Goal: Transaction & Acquisition: Purchase product/service

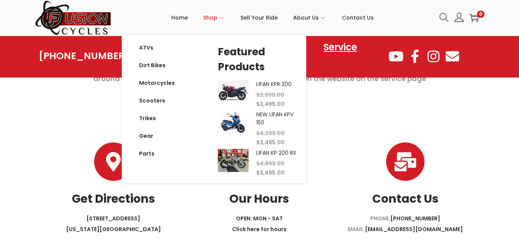
scroll to position [682, 0]
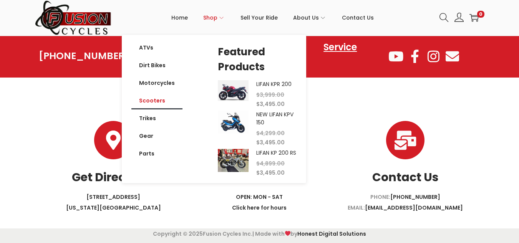
click at [155, 103] on link "Scooters" at bounding box center [156, 101] width 51 height 18
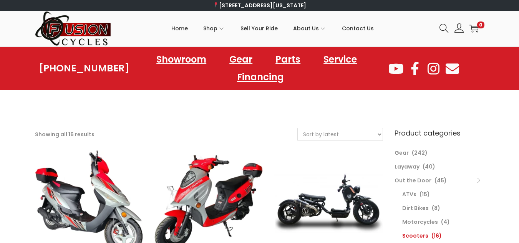
click at [347, 132] on select "Sort by popularity Sort by latest Sort by price: low to high Sort by price: hig…" at bounding box center [340, 134] width 85 height 12
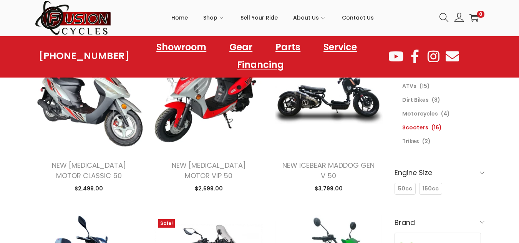
scroll to position [108, 0]
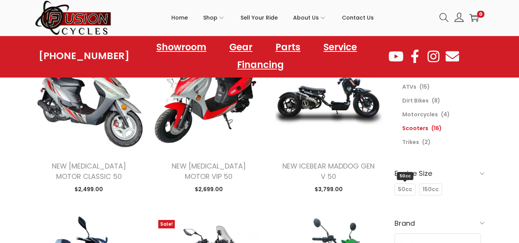
click at [409, 187] on span "50cc" at bounding box center [405, 189] width 14 height 8
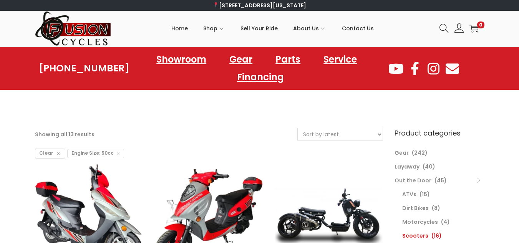
click at [354, 129] on select "Sort by popularity Sort by latest Sort by price: low to high Sort by price: hig…" at bounding box center [340, 134] width 85 height 12
select select "price"
click at [298, 128] on select "Sort by popularity Sort by latest Sort by price: low to high Sort by price: hig…" at bounding box center [340, 134] width 85 height 12
click at [253, 108] on div "20% OFF ALL SCOOTERS AND ATVS THIS WEEKEND ONLY! Click here to get started 20% …" at bounding box center [259, 99] width 519 height 19
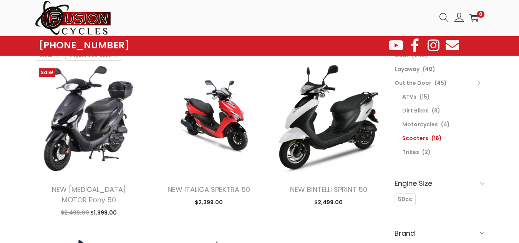
scroll to position [61, 0]
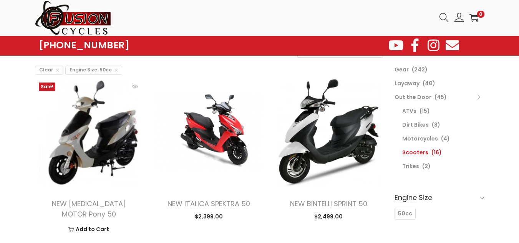
click at [111, 158] on img at bounding box center [89, 133] width 108 height 108
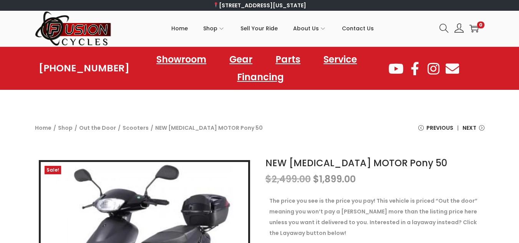
click at [89, 32] on img at bounding box center [73, 29] width 77 height 36
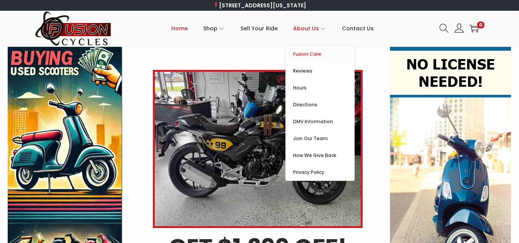
click at [305, 56] on span "Fusion Care" at bounding box center [323, 54] width 61 height 9
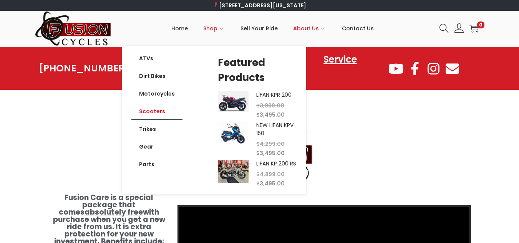
click at [157, 112] on link "Scooters" at bounding box center [156, 112] width 51 height 18
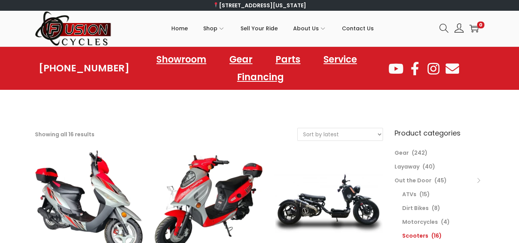
click at [344, 138] on select "Sort by popularity Sort by latest Sort by price: low to high Sort by price: hig…" at bounding box center [340, 134] width 85 height 12
select select "price"
click at [298, 128] on select "Sort by popularity Sort by latest Sort by price: low to high Sort by price: hig…" at bounding box center [340, 134] width 85 height 12
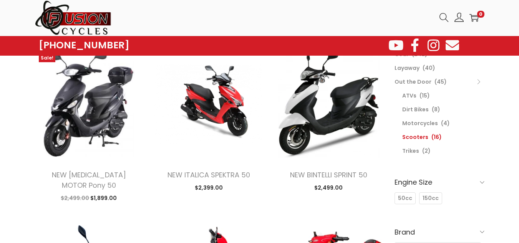
scroll to position [15, 0]
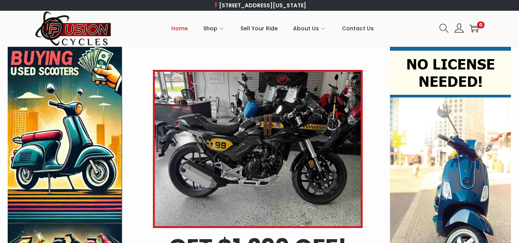
click at [157, 52] on div at bounding box center [258, 139] width 248 height 177
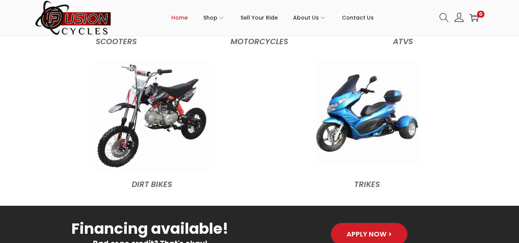
scroll to position [860, 0]
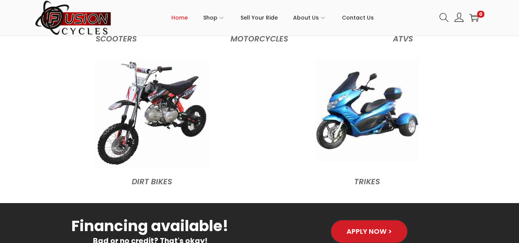
click at [365, 125] on img at bounding box center [367, 110] width 104 height 104
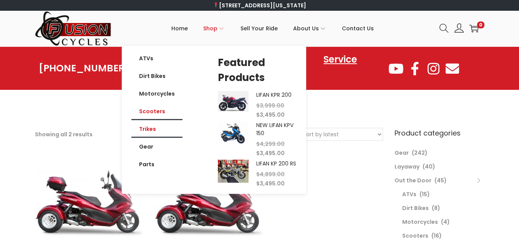
click at [158, 112] on link "Scooters" at bounding box center [156, 112] width 51 height 18
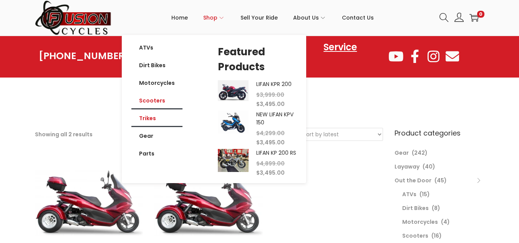
scroll to position [14, 0]
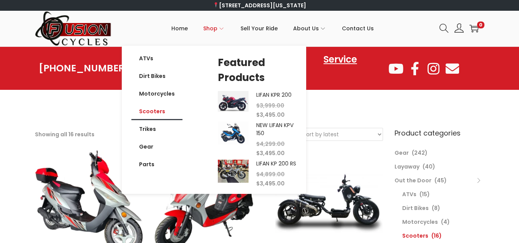
click at [157, 117] on link "Scooters" at bounding box center [156, 112] width 51 height 18
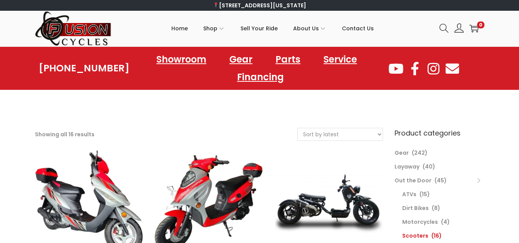
click at [325, 136] on select "Sort by popularity Sort by latest Sort by price: low to high Sort by price: hig…" at bounding box center [340, 134] width 85 height 12
select select "price"
click at [298, 128] on select "Sort by popularity Sort by latest Sort by price: low to high Sort by price: hig…" at bounding box center [340, 134] width 85 height 12
click at [278, 106] on div "20% OFF ALL SCOOTERS AND ATVS THIS WEEKEND ONLY! Click here to get started 20% …" at bounding box center [259, 99] width 519 height 19
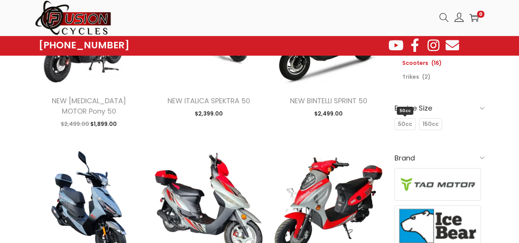
scroll to position [154, 0]
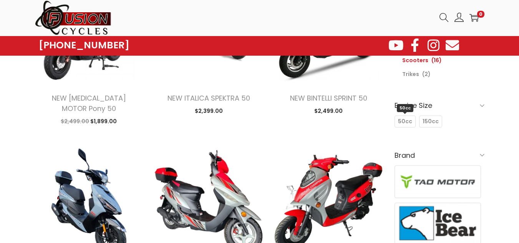
click at [400, 124] on span "50cc" at bounding box center [405, 121] width 14 height 8
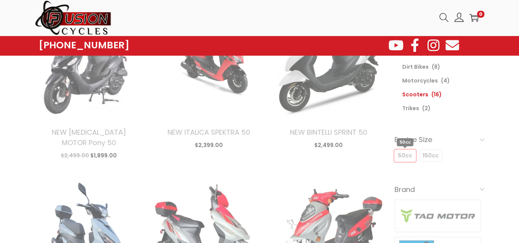
scroll to position [106, 0]
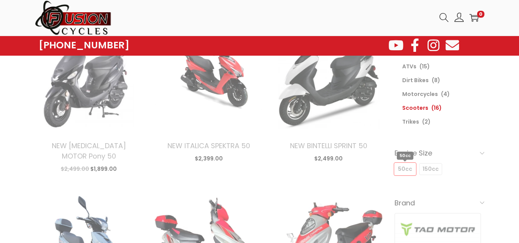
select select "price"
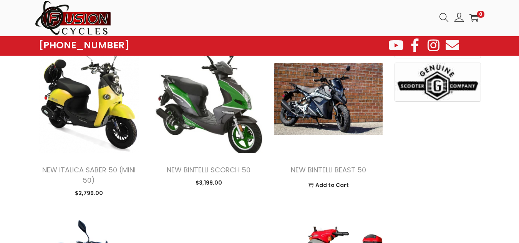
scroll to position [445, 0]
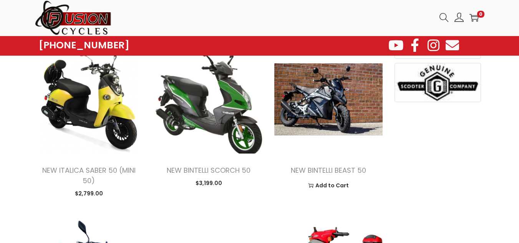
click at [330, 103] on img at bounding box center [328, 99] width 108 height 108
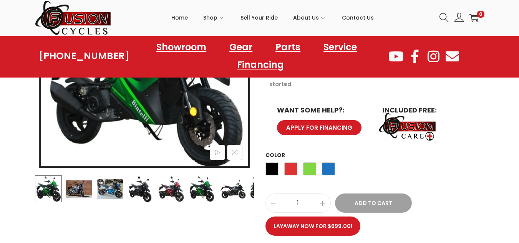
scroll to position [215, 0]
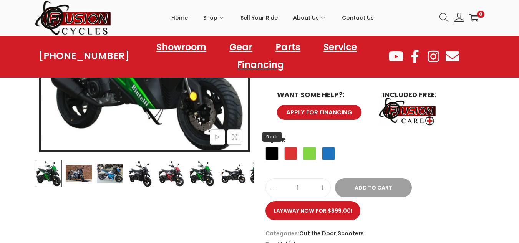
click at [275, 147] on span "Black" at bounding box center [271, 153] width 13 height 13
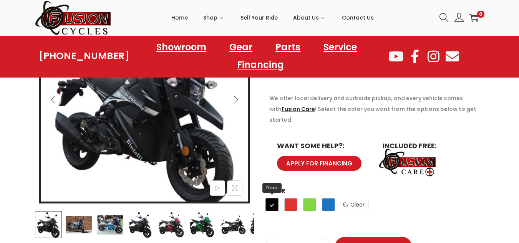
scroll to position [230, 0]
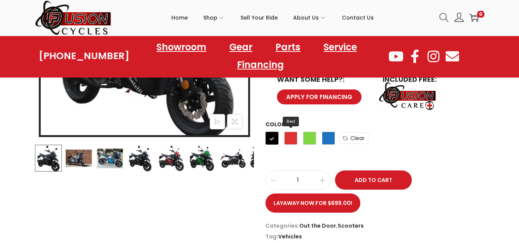
click at [288, 132] on span "Red" at bounding box center [290, 138] width 13 height 13
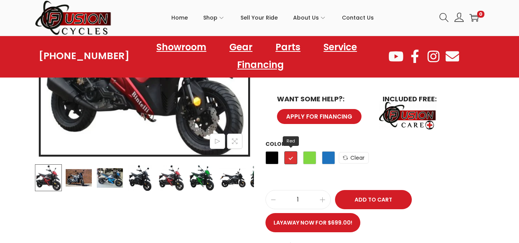
scroll to position [230, 0]
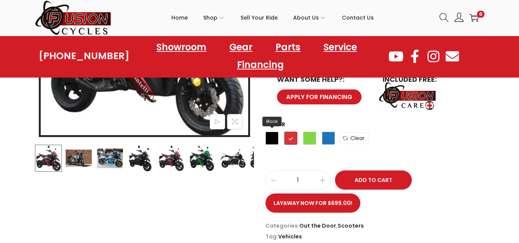
click at [276, 132] on span "Black" at bounding box center [271, 138] width 13 height 13
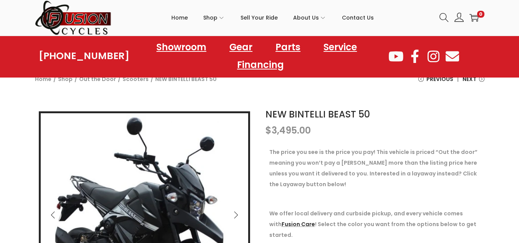
scroll to position [15, 0]
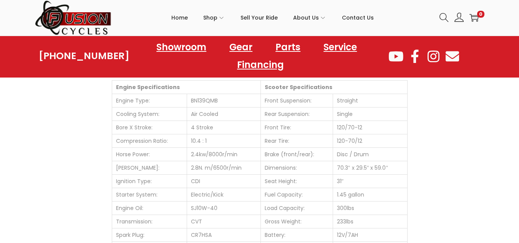
scroll to position [584, 0]
